Goal: Task Accomplishment & Management: Use online tool/utility

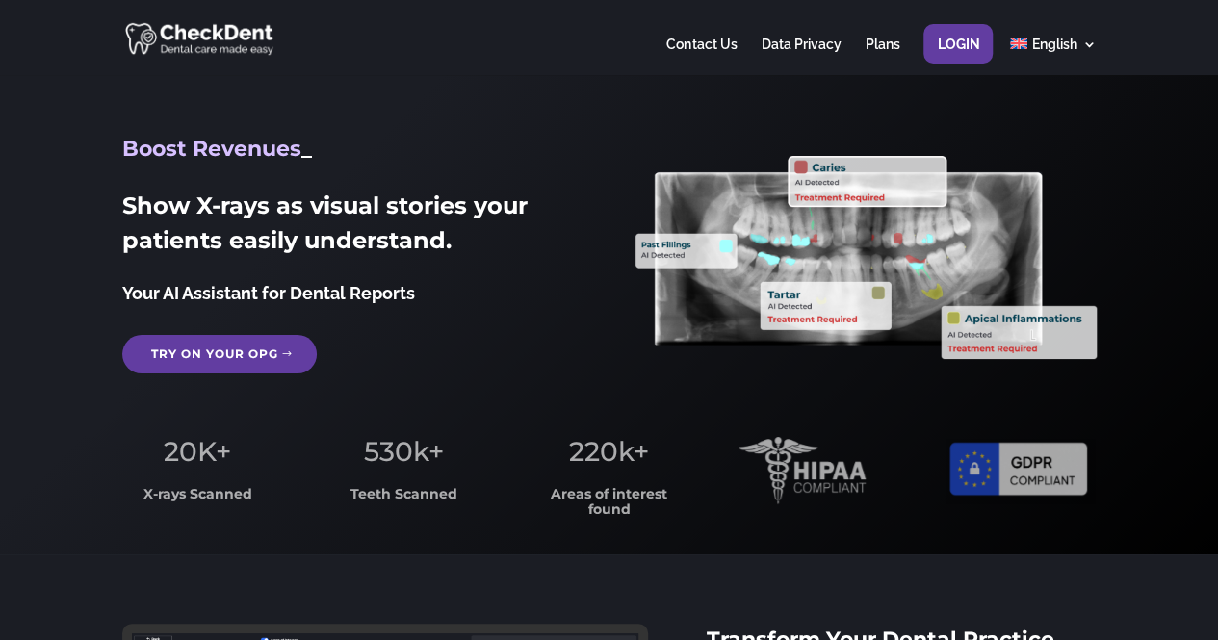
click at [290, 348] on link "Try on your OPG" at bounding box center [219, 354] width 195 height 39
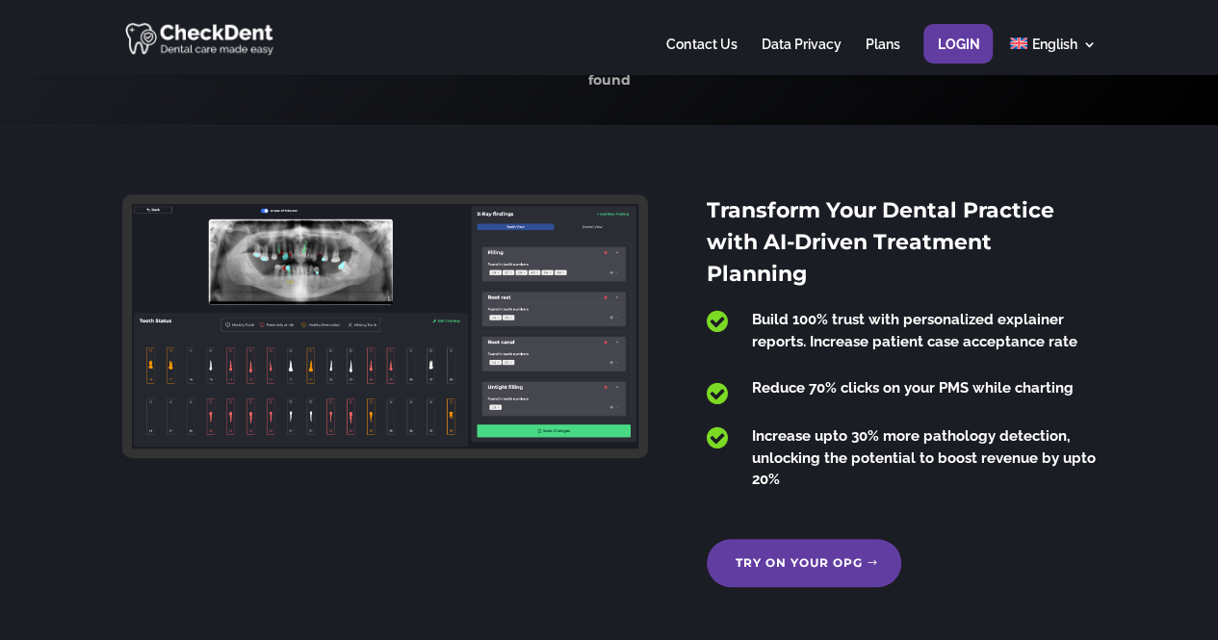
scroll to position [428, 0]
click at [833, 540] on link "Try on your OPG" at bounding box center [804, 564] width 195 height 48
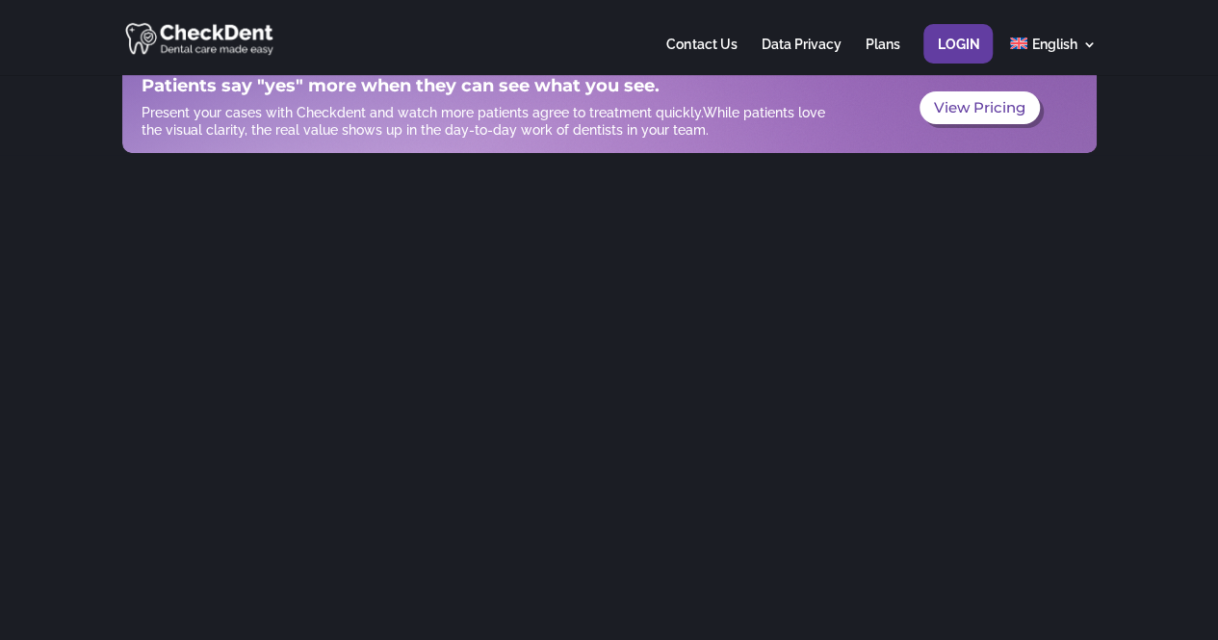
scroll to position [17, 0]
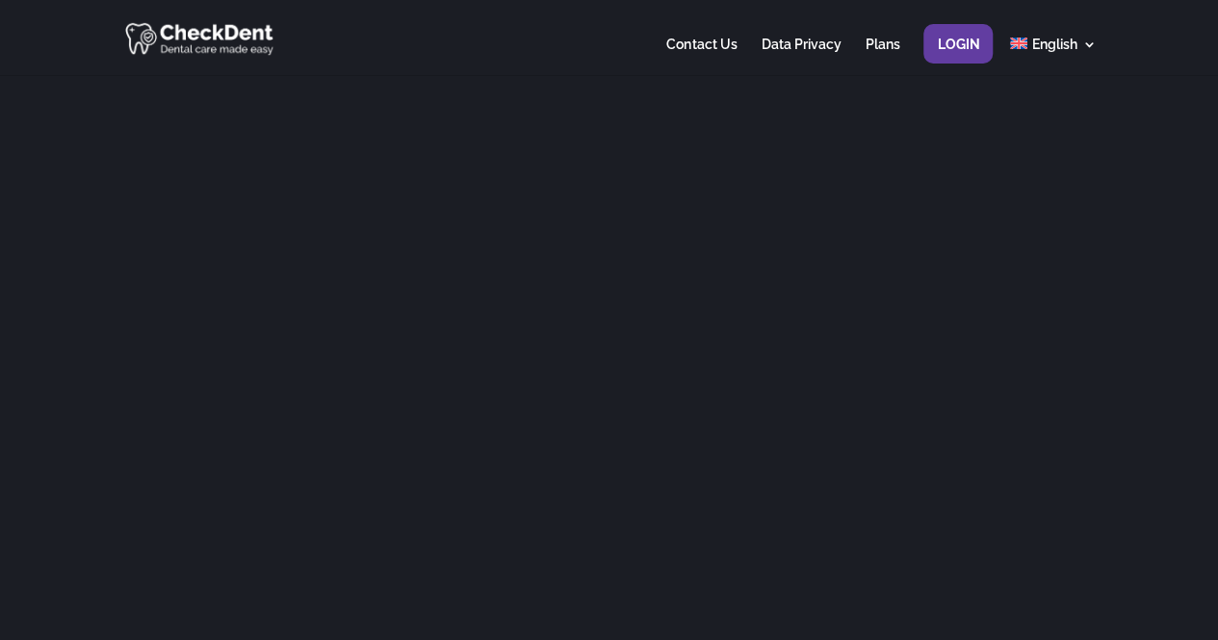
scroll to position [381, 0]
